Goal: Communication & Community: Answer question/provide support

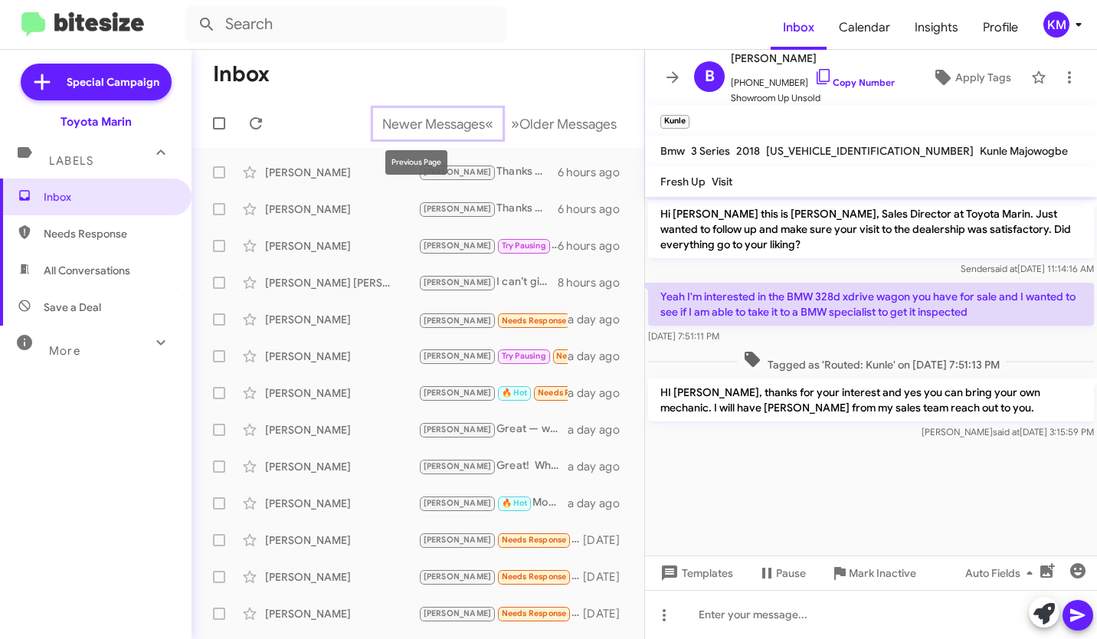
click at [442, 134] on button "Newer Messages « Previous" at bounding box center [437, 123] width 129 height 31
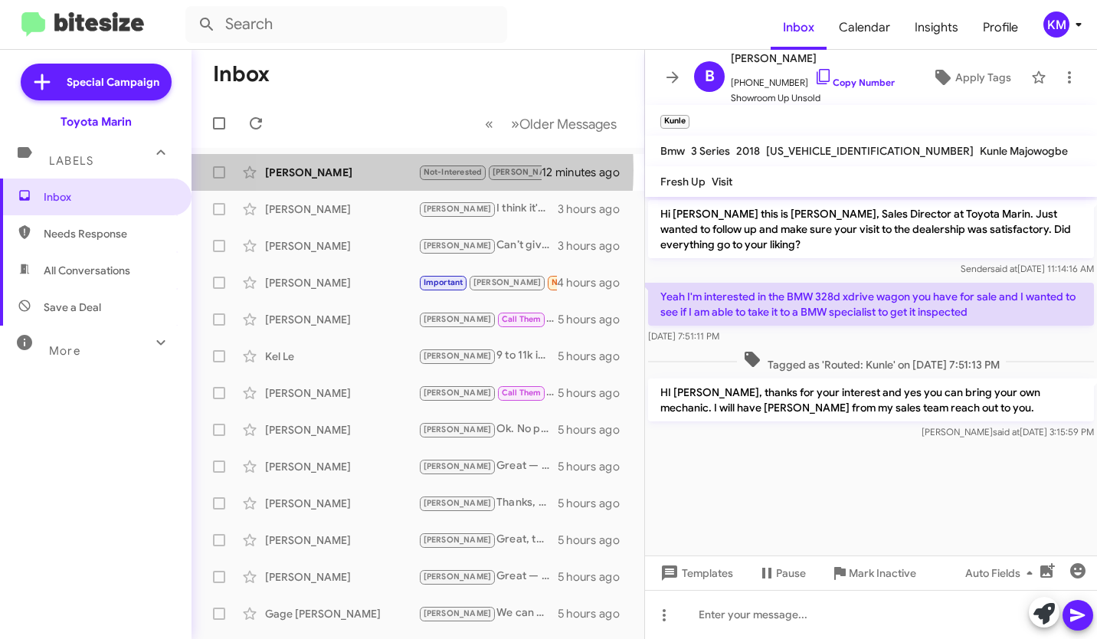
click at [347, 170] on div "[PERSON_NAME]" at bounding box center [341, 172] width 153 height 15
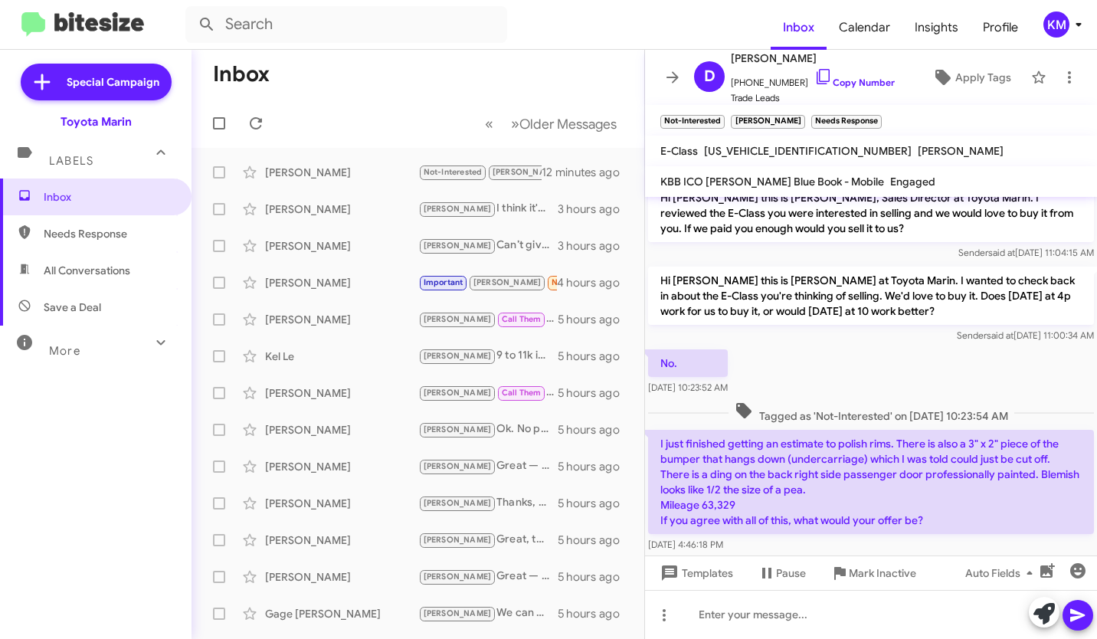
scroll to position [68, 0]
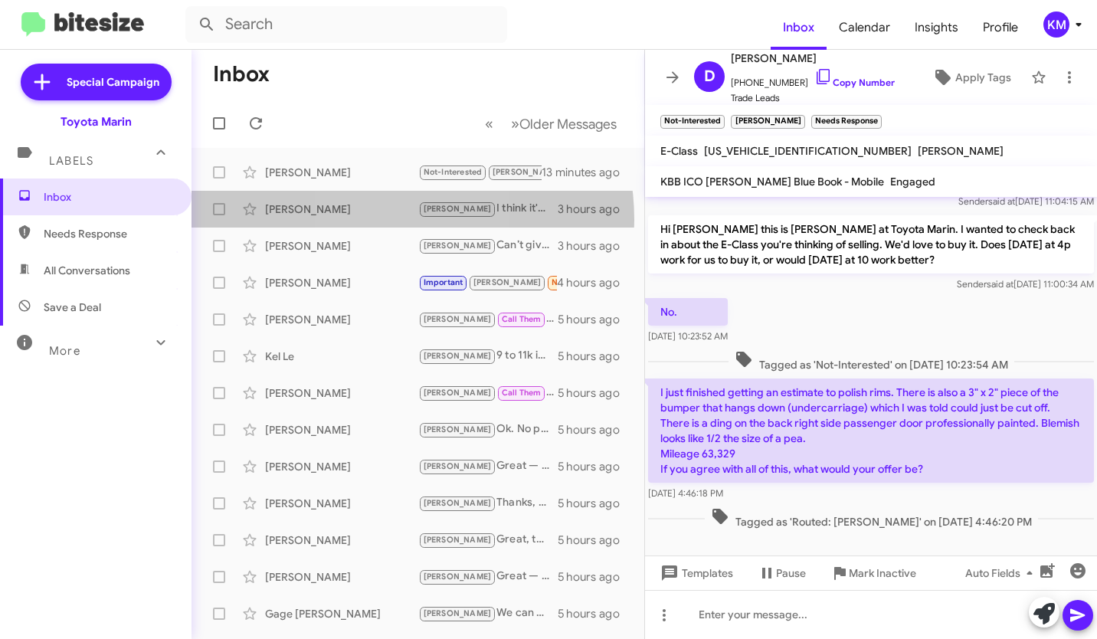
click at [377, 220] on div "[PERSON_NAME] [PERSON_NAME] I think it's okay just cause I want something fast …" at bounding box center [418, 209] width 428 height 31
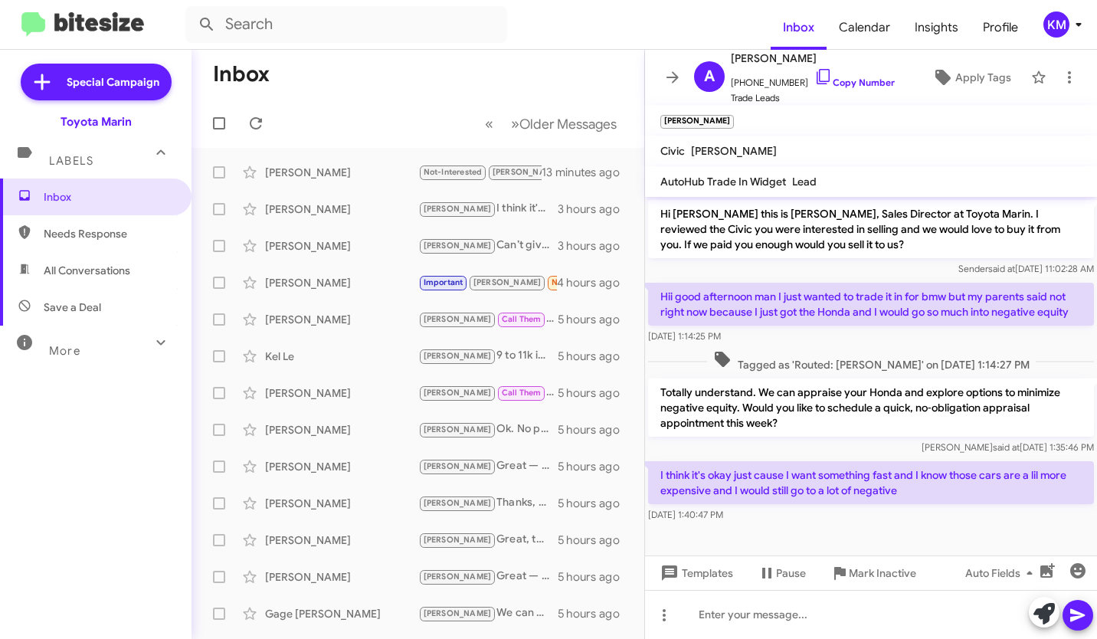
click at [345, 319] on div "[PERSON_NAME]" at bounding box center [341, 319] width 153 height 15
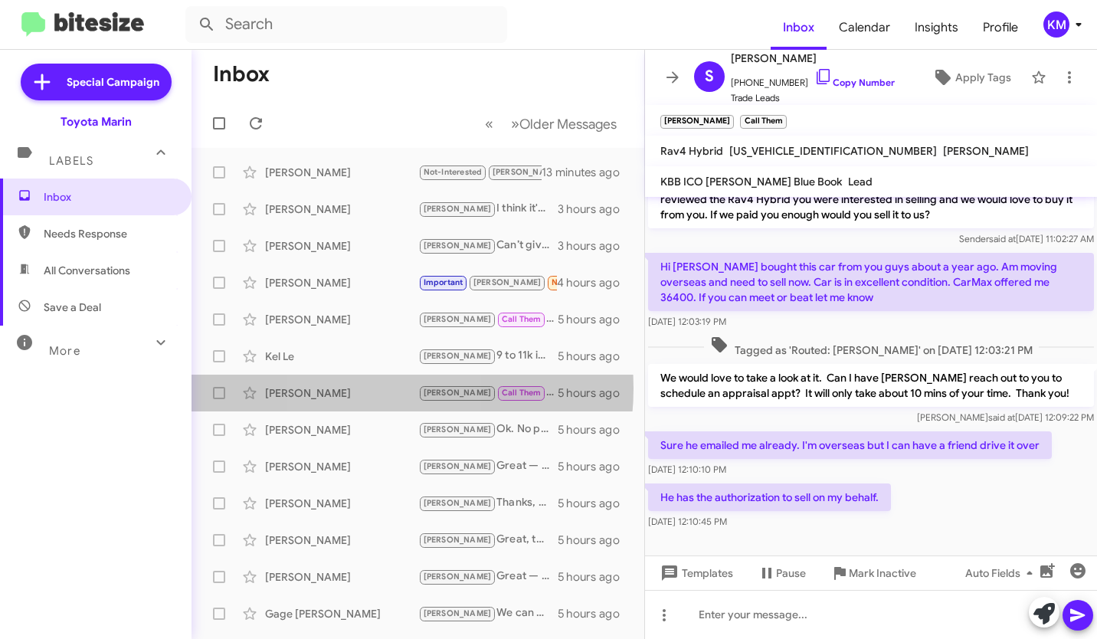
click at [362, 388] on div "[PERSON_NAME]" at bounding box center [341, 392] width 153 height 15
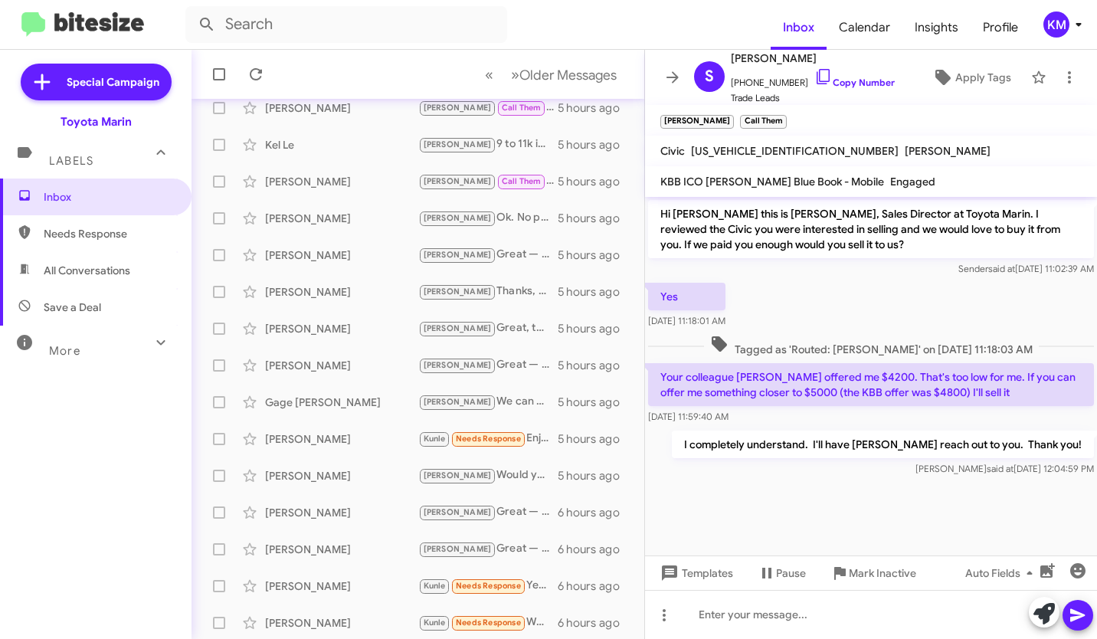
scroll to position [212, 0]
click at [366, 448] on div "[PERSON_NAME] [PERSON_NAME] Needs Response Enjoyed working with [PERSON_NAME],n…" at bounding box center [418, 438] width 428 height 31
